Goal: Task Accomplishment & Management: Use online tool/utility

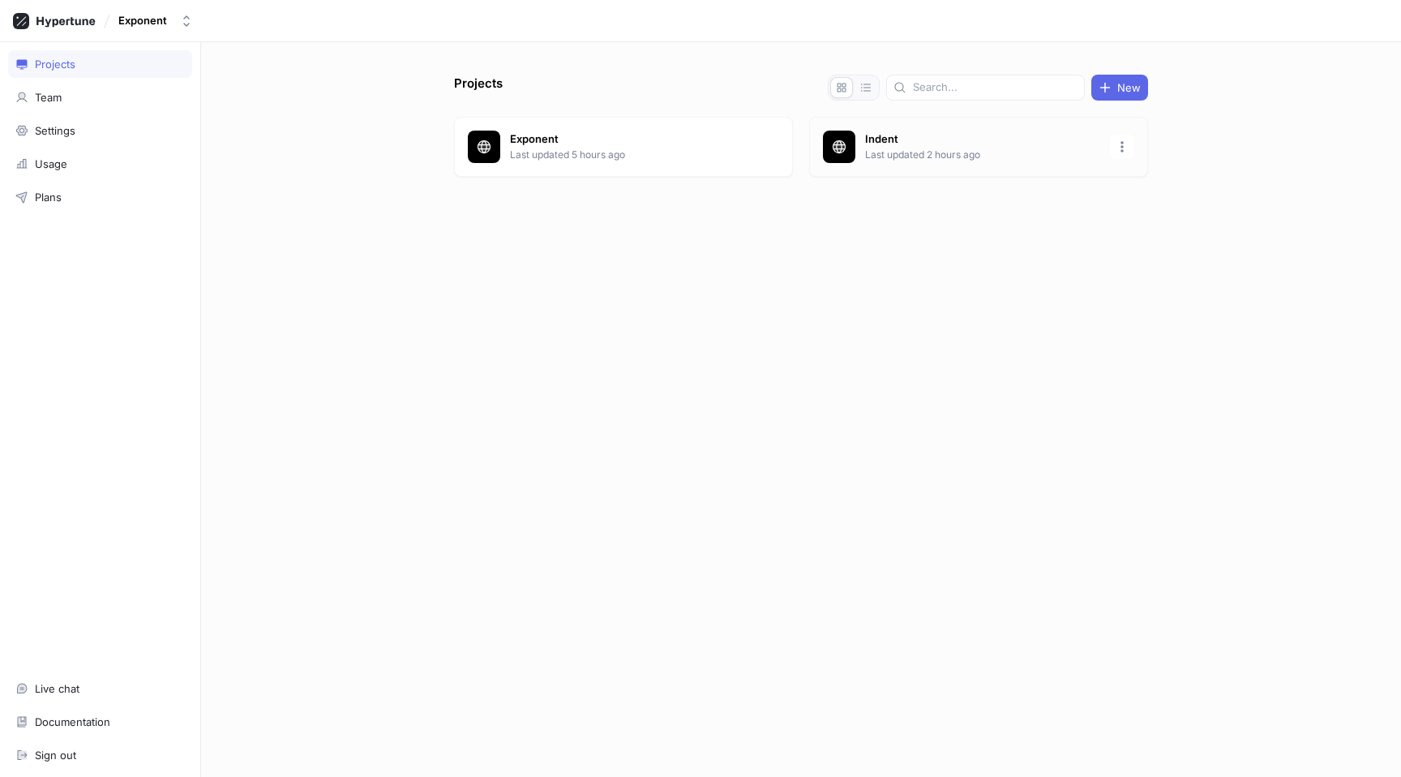
click at [867, 156] on p "Last updated 2 hours ago" at bounding box center [982, 155] width 235 height 15
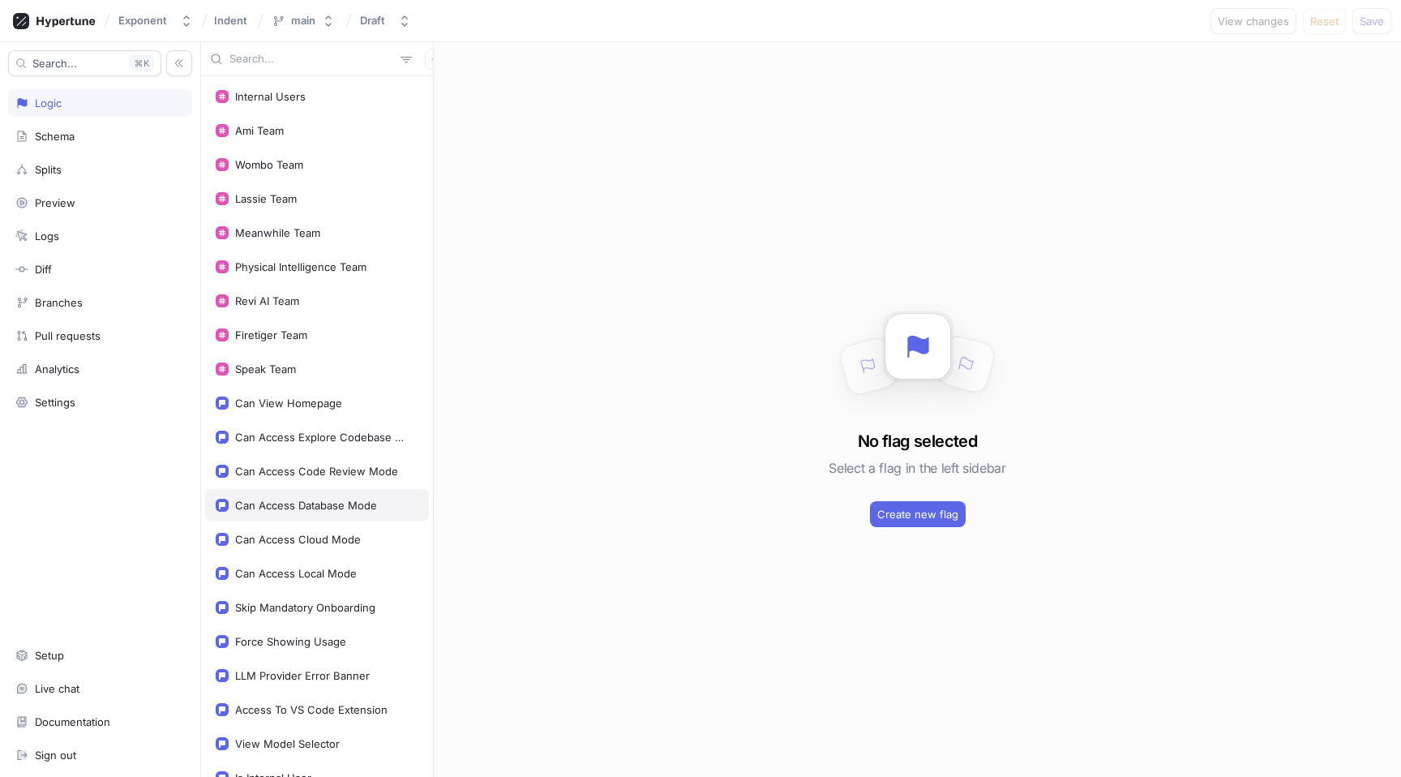
click at [345, 498] on div "Can Access Database Mode" at bounding box center [317, 505] width 224 height 32
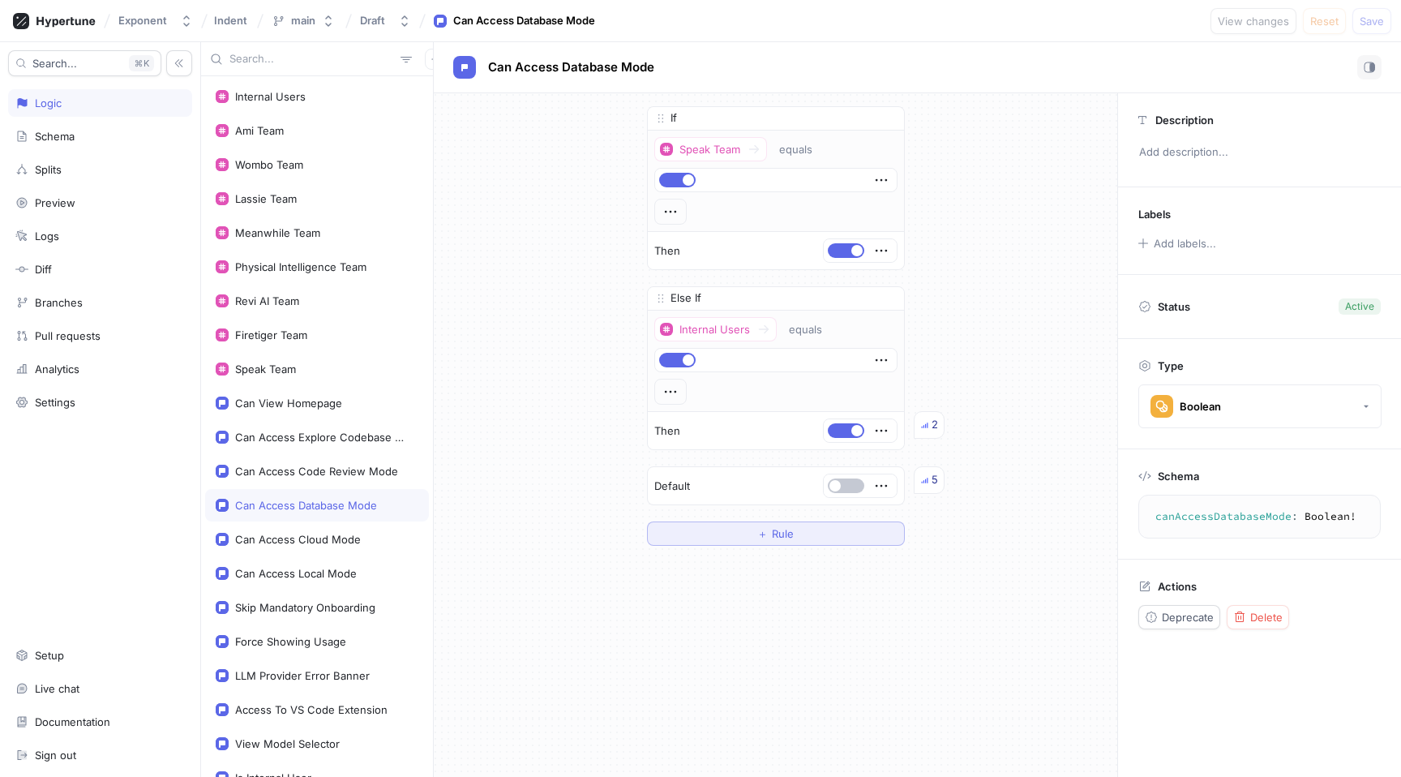
click at [742, 535] on button "＋ Rule" at bounding box center [776, 533] width 258 height 24
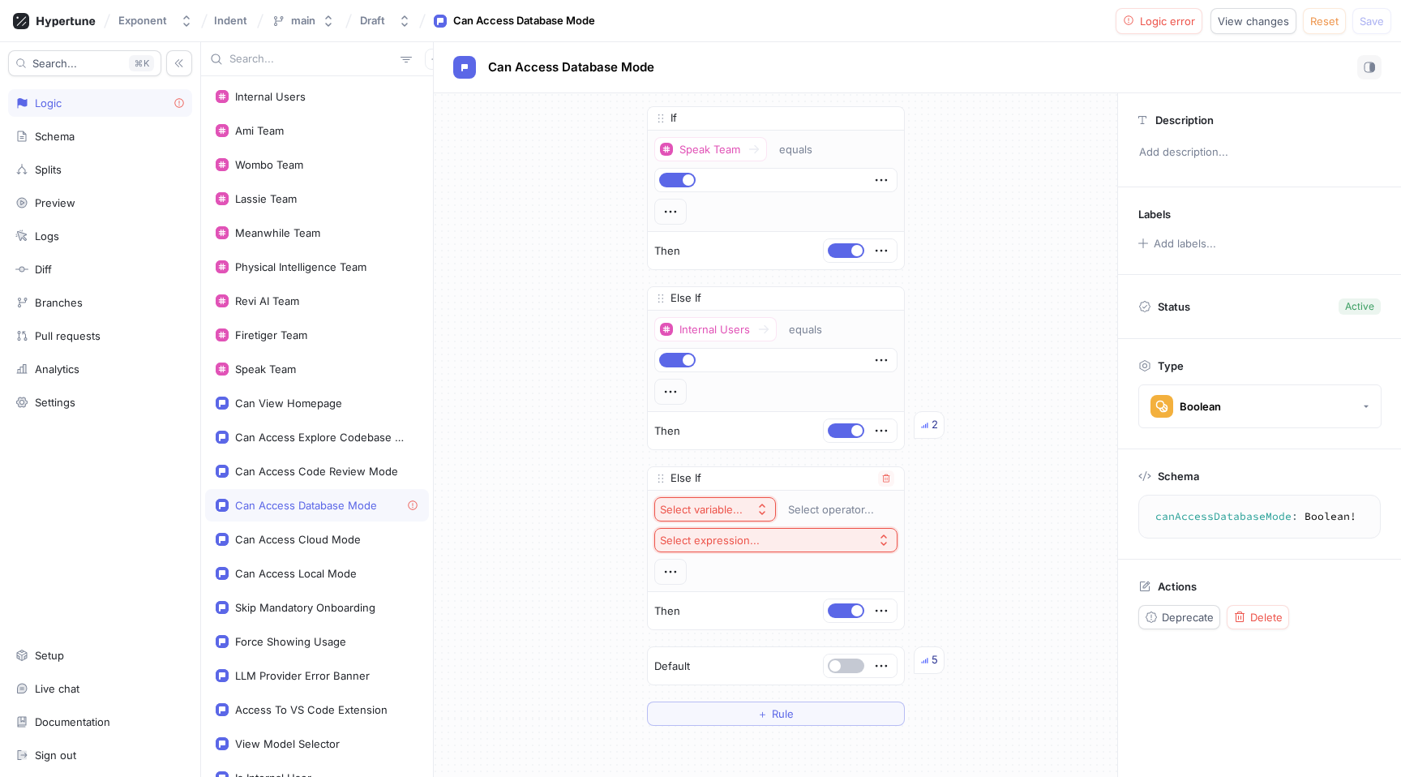
click at [743, 512] on div "Select variable..." at bounding box center [704, 510] width 89 height 14
type input "w"
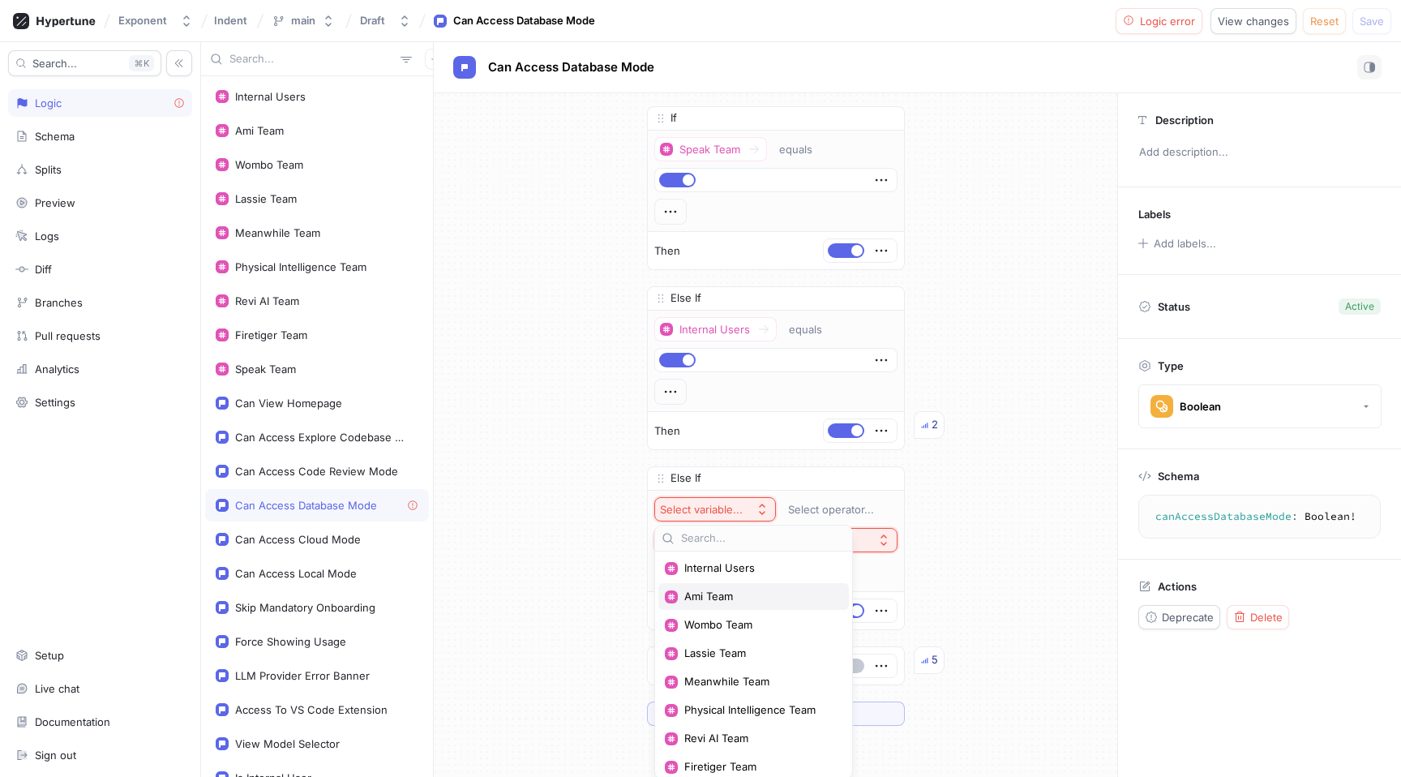
click at [753, 603] on div "Ami Team" at bounding box center [753, 596] width 190 height 27
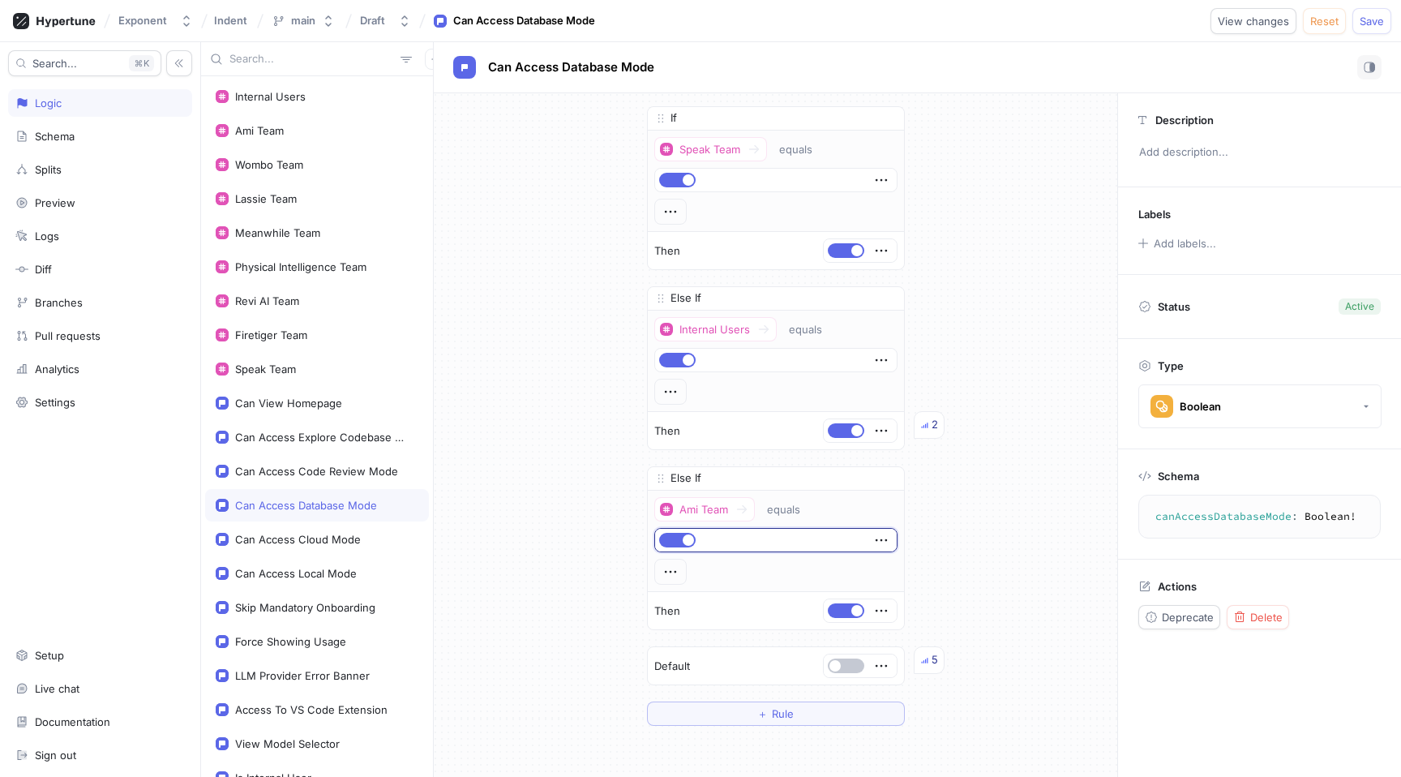
click at [588, 597] on div "If Speak Team equals Then Else If Internal Users equals Then 2 Else If Ami Team…" at bounding box center [775, 415] width 683 height 645
click at [1376, 16] on span "Save" at bounding box center [1371, 21] width 24 height 10
